Goal: Task Accomplishment & Management: Use online tool/utility

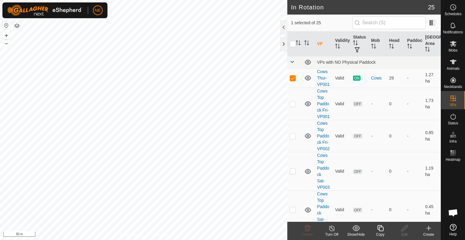
click at [379, 229] on icon at bounding box center [380, 228] width 6 height 6
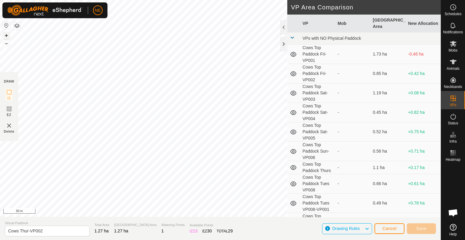
click at [6, 34] on button "+" at bounding box center [6, 35] width 7 height 7
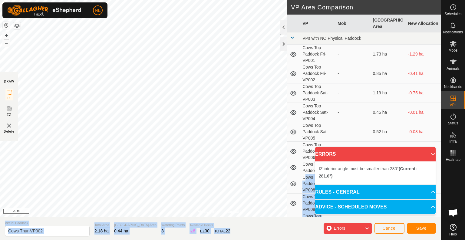
drag, startPoint x: 294, startPoint y: 185, endPoint x: 272, endPoint y: 253, distance: 71.5
click at [272, 239] on html "NE Schedules Notifications Mobs Animals Neckbands VPs Status Infra Heatmap Help…" at bounding box center [232, 120] width 465 height 240
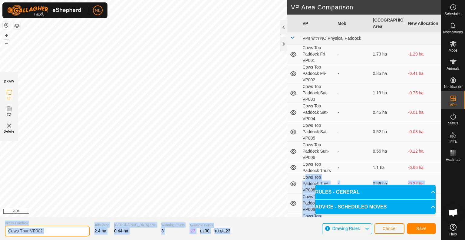
click at [29, 231] on input "Cows Thur-VP002" at bounding box center [47, 230] width 85 height 11
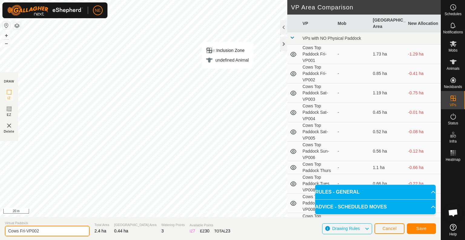
type input "Cows Fri-VP002"
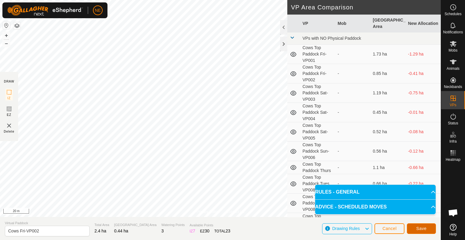
click at [420, 231] on button "Save" at bounding box center [421, 228] width 29 height 11
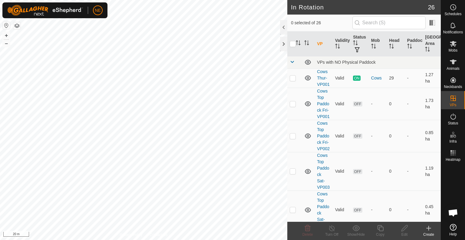
checkbox input "true"
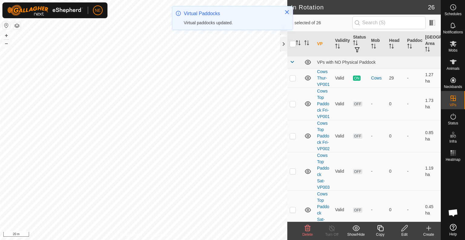
click at [381, 228] on icon at bounding box center [381, 227] width 8 height 7
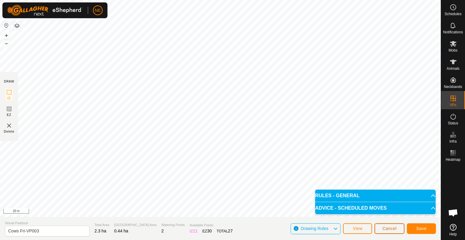
click at [394, 231] on button "Cancel" at bounding box center [390, 228] width 30 height 11
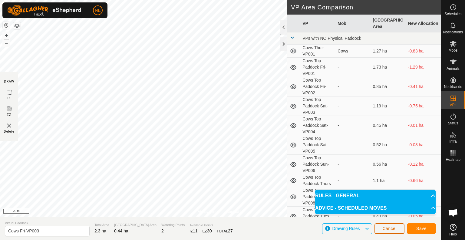
click at [393, 231] on button "Cancel" at bounding box center [390, 228] width 30 height 11
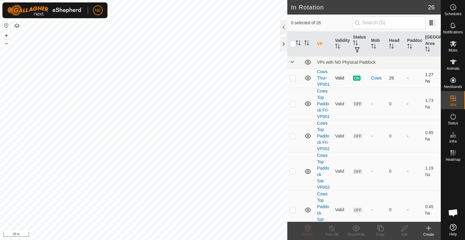
click at [308, 77] on div "In Rotation 26 0 selected of 26 VP Validity Status Mob Head Paddock Grazing Are…" at bounding box center [220, 120] width 441 height 240
click at [293, 102] on div "In Rotation 26 0 selected of 26 VP Validity Status Mob Head Paddock Grazing Are…" at bounding box center [220, 120] width 441 height 240
checkbox input "true"
click at [380, 225] on icon at bounding box center [380, 228] width 6 height 6
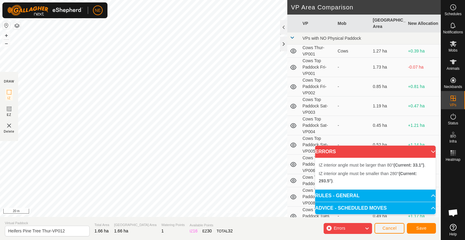
click at [195, 0] on html "NE Schedules Notifications Mobs Animals Neckbands VPs Status Infra Heatmap Help…" at bounding box center [232, 120] width 465 height 240
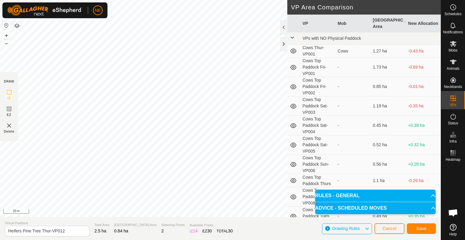
click at [163, 218] on div "Privacy Policy Contact Us Type: Inclusion Zone undefined Animal + – ⇧ i 20 m DR…" at bounding box center [220, 120] width 441 height 240
click at [51, 229] on input "Heifers Pine Tree Thur-VP012" at bounding box center [47, 230] width 85 height 11
type input "Heifers Pine Tree Fri-VP012"
click at [430, 227] on button "Save" at bounding box center [421, 228] width 29 height 11
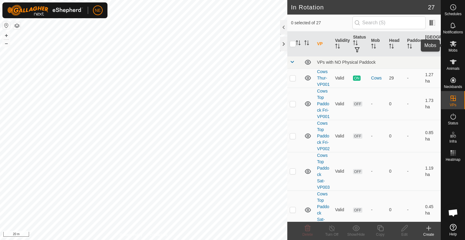
click at [453, 45] on icon at bounding box center [453, 44] width 7 height 6
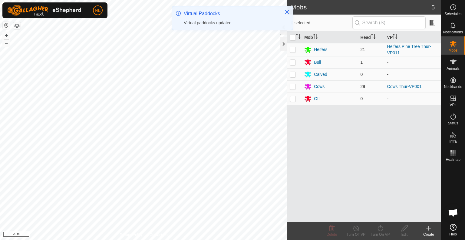
click at [293, 84] on p-checkbox at bounding box center [293, 86] width 6 height 5
checkbox input "true"
click at [379, 231] on div "Turn On VP" at bounding box center [380, 233] width 24 height 5
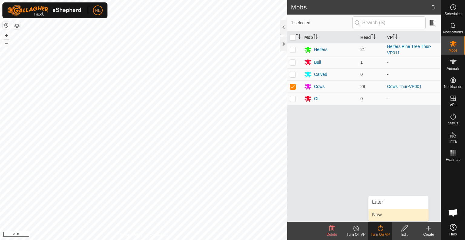
click at [381, 219] on link "Now" at bounding box center [399, 214] width 60 height 12
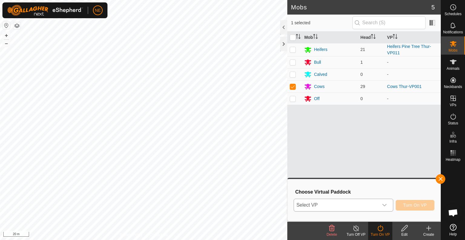
click at [385, 204] on icon "dropdown trigger" at bounding box center [384, 204] width 5 height 5
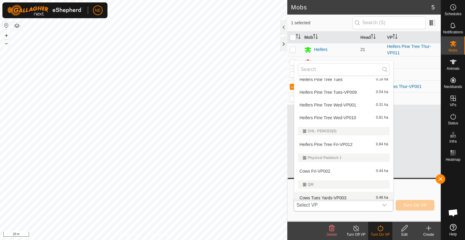
scroll to position [278, 0]
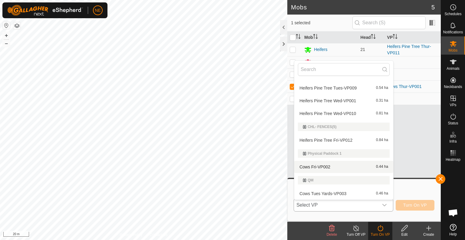
click at [349, 169] on li "Cows Fri-VP002 0.44 ha" at bounding box center [343, 167] width 99 height 12
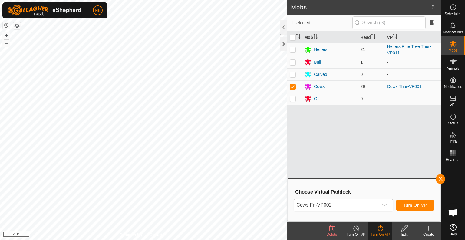
click at [322, 192] on body "NE Schedules Notifications Mobs Animals Neckbands VPs Status Infra Heatmap Help…" at bounding box center [232, 120] width 465 height 240
click at [306, 223] on div "Mobs 5 1 selected Mob Head VP Heifers 21 Heifers Pine Tree Thur-VP011 Bull 1 - …" at bounding box center [220, 120] width 441 height 240
click at [421, 203] on span "Turn On VP" at bounding box center [416, 204] width 24 height 5
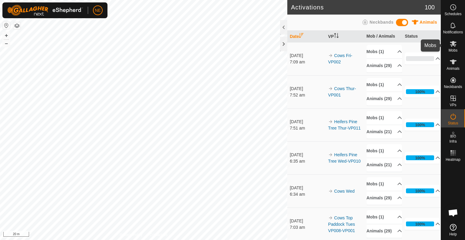
click at [448, 47] on es-mob-svg-icon at bounding box center [453, 44] width 11 height 10
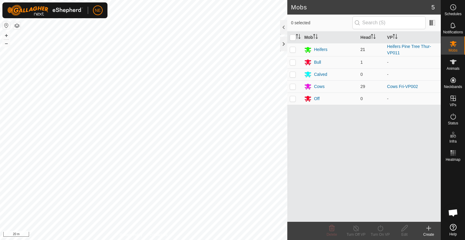
click at [292, 50] on p-checkbox at bounding box center [293, 49] width 6 height 5
checkbox input "true"
click at [382, 226] on icon at bounding box center [381, 227] width 8 height 7
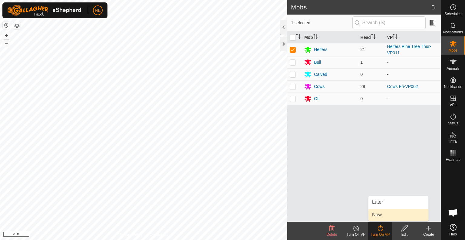
click at [382, 215] on link "Now" at bounding box center [399, 214] width 60 height 12
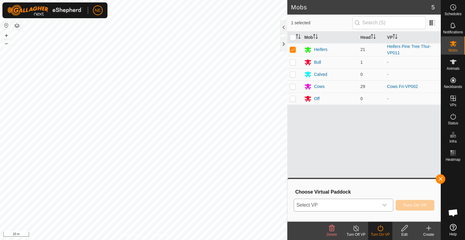
click at [384, 209] on div "dropdown trigger" at bounding box center [385, 205] width 12 height 12
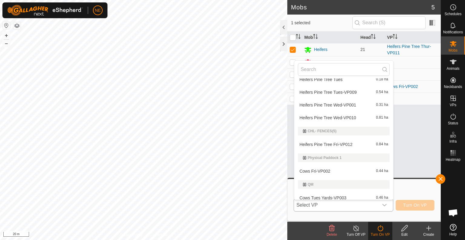
scroll to position [278, 0]
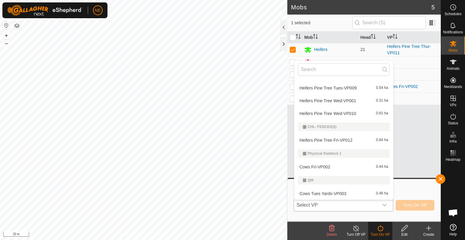
click at [341, 140] on li "Heifers Pine Tree Fri-VP012 0.84 ha" at bounding box center [343, 140] width 99 height 12
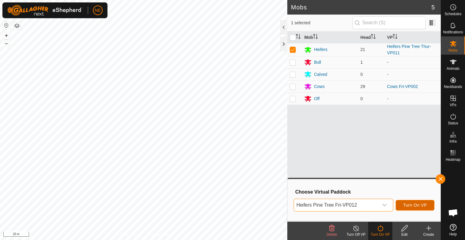
click at [414, 207] on span "Turn On VP" at bounding box center [416, 204] width 24 height 5
